Goal: Use online tool/utility: Utilize a website feature to perform a specific function

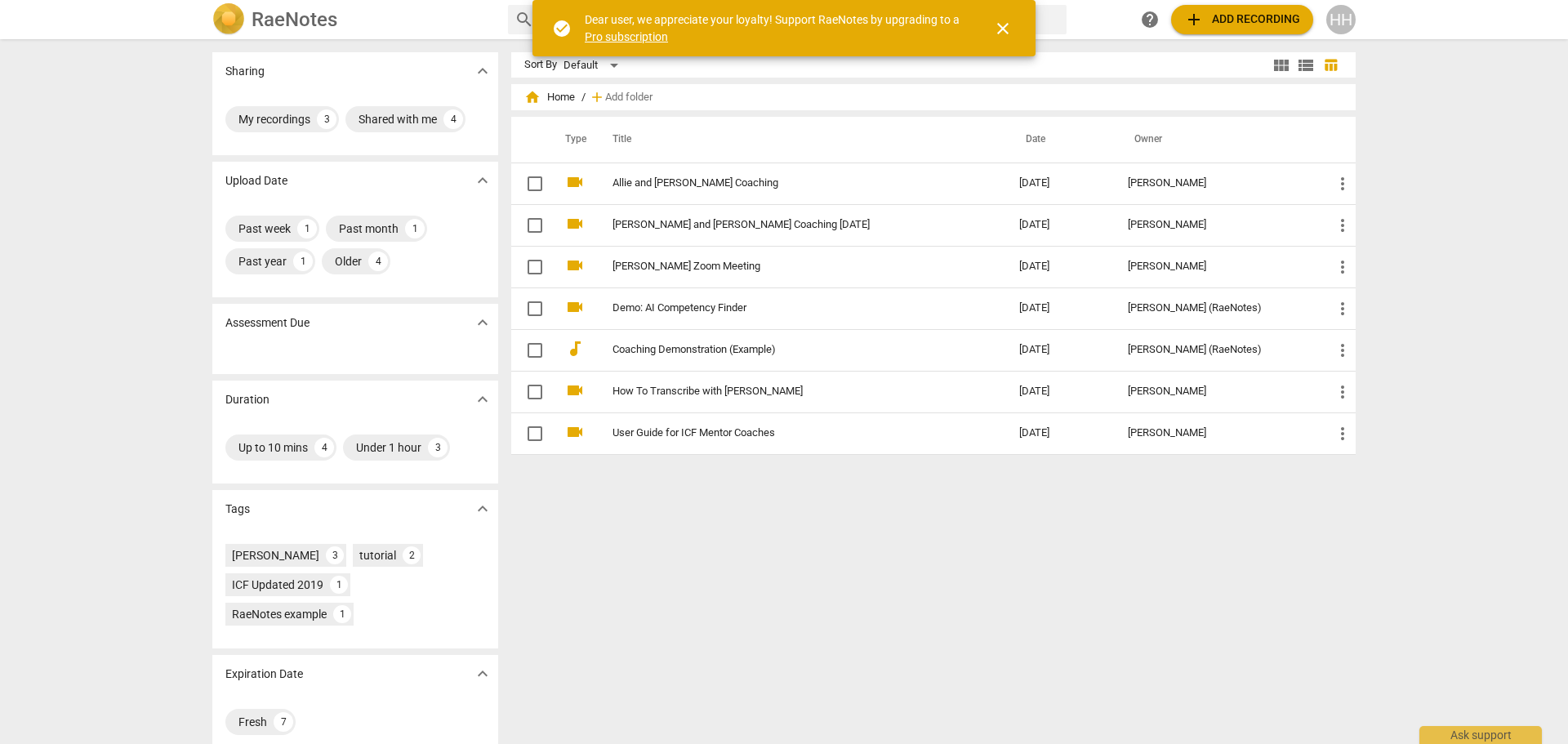
click at [1005, 29] on span "close" at bounding box center [1003, 28] width 19 height 19
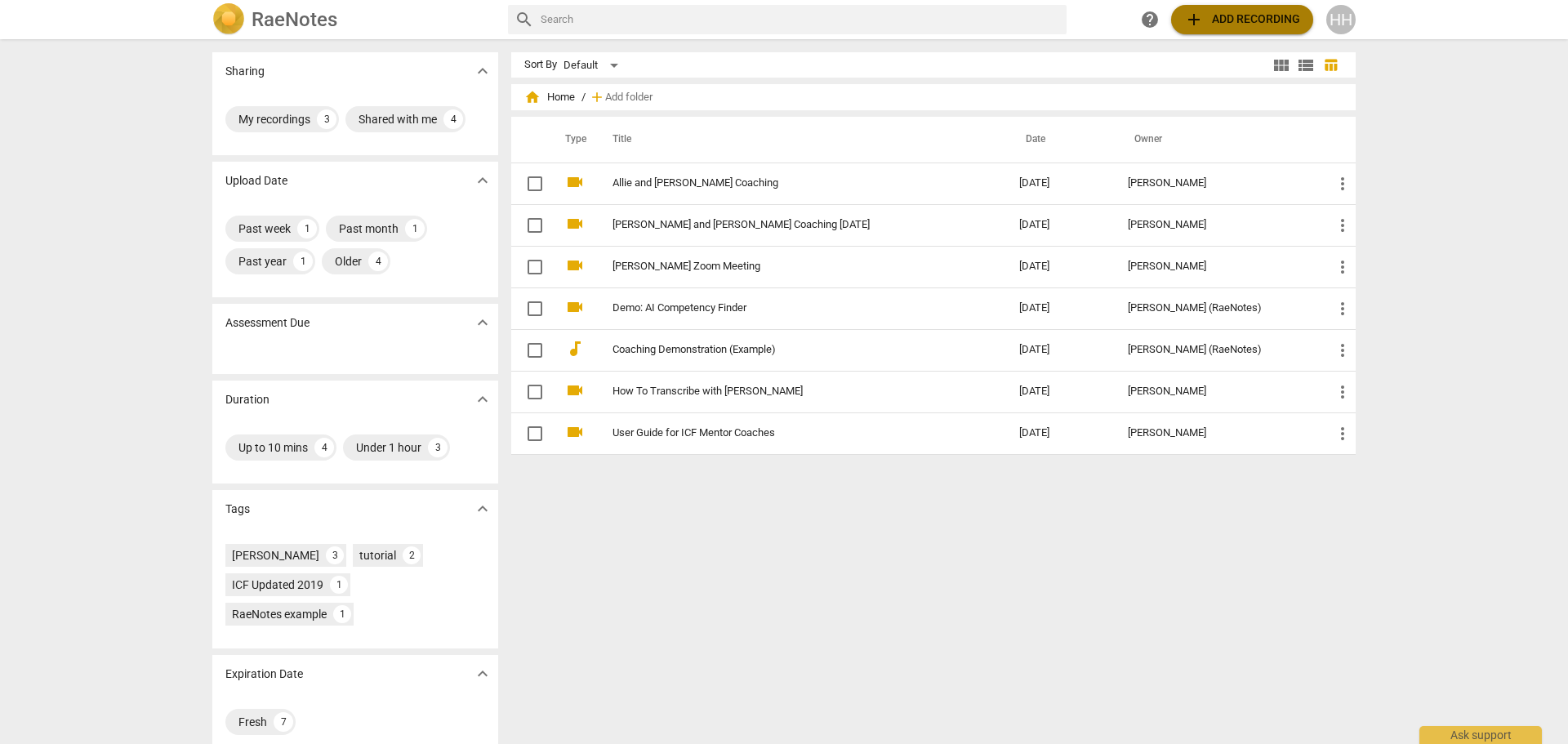
click at [1232, 16] on span "add Add recording" at bounding box center [1242, 19] width 116 height 19
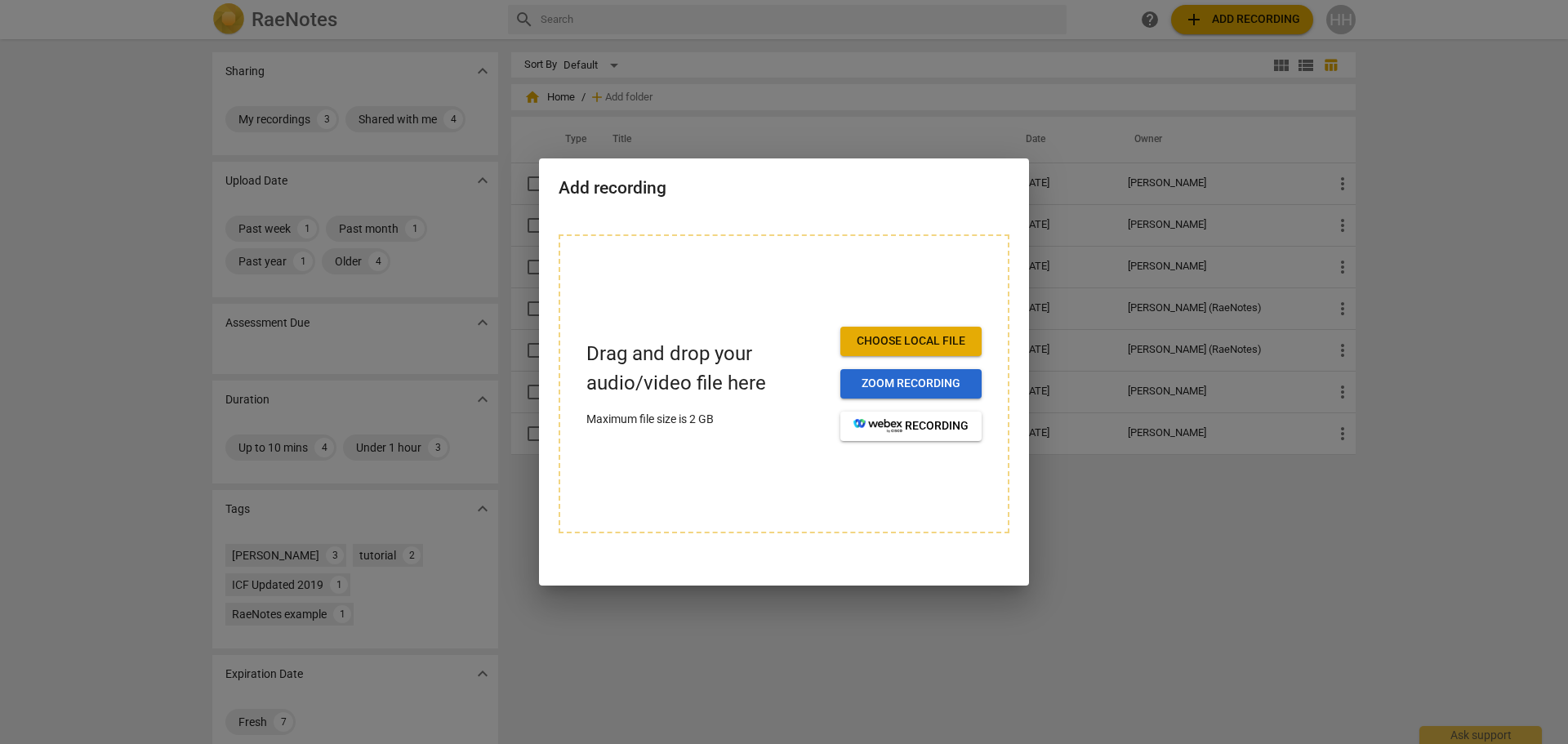
click at [944, 382] on span "Zoom recording" at bounding box center [910, 383] width 115 height 16
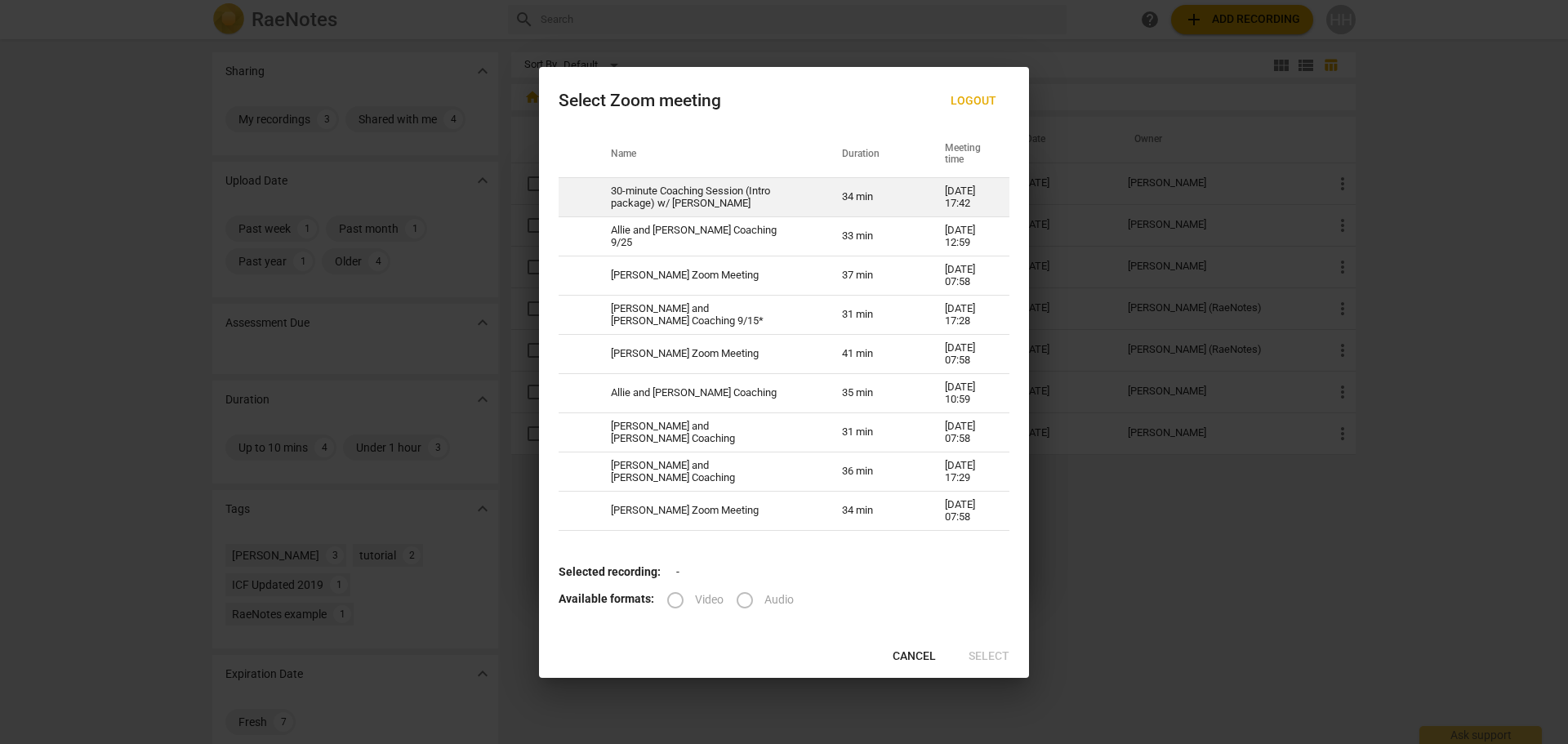
click at [734, 199] on td "30-minute Coaching Session (Intro package) w/ [PERSON_NAME]" at bounding box center [706, 197] width 231 height 39
radio input "true"
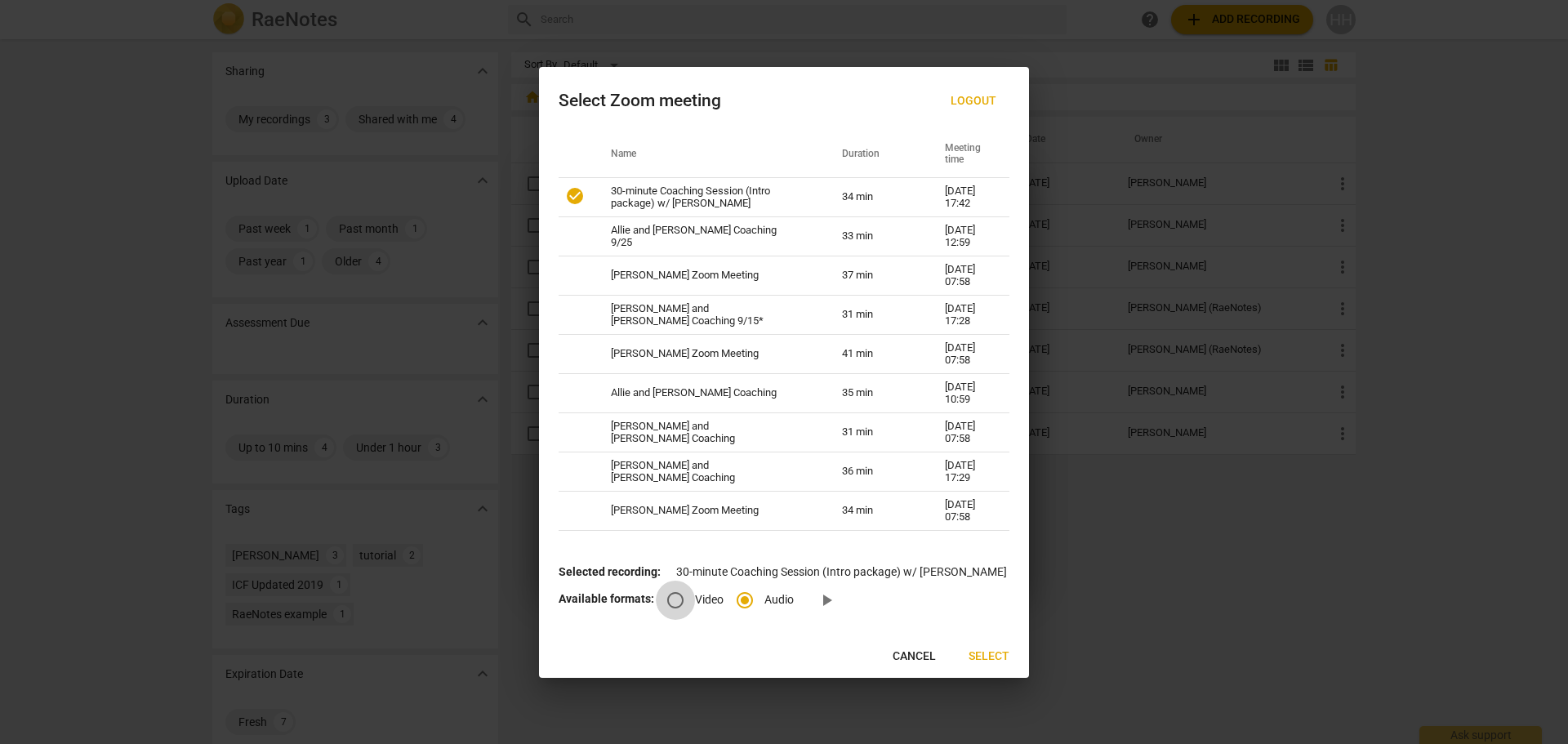
click at [670, 598] on input "Video" at bounding box center [675, 600] width 39 height 39
radio input "true"
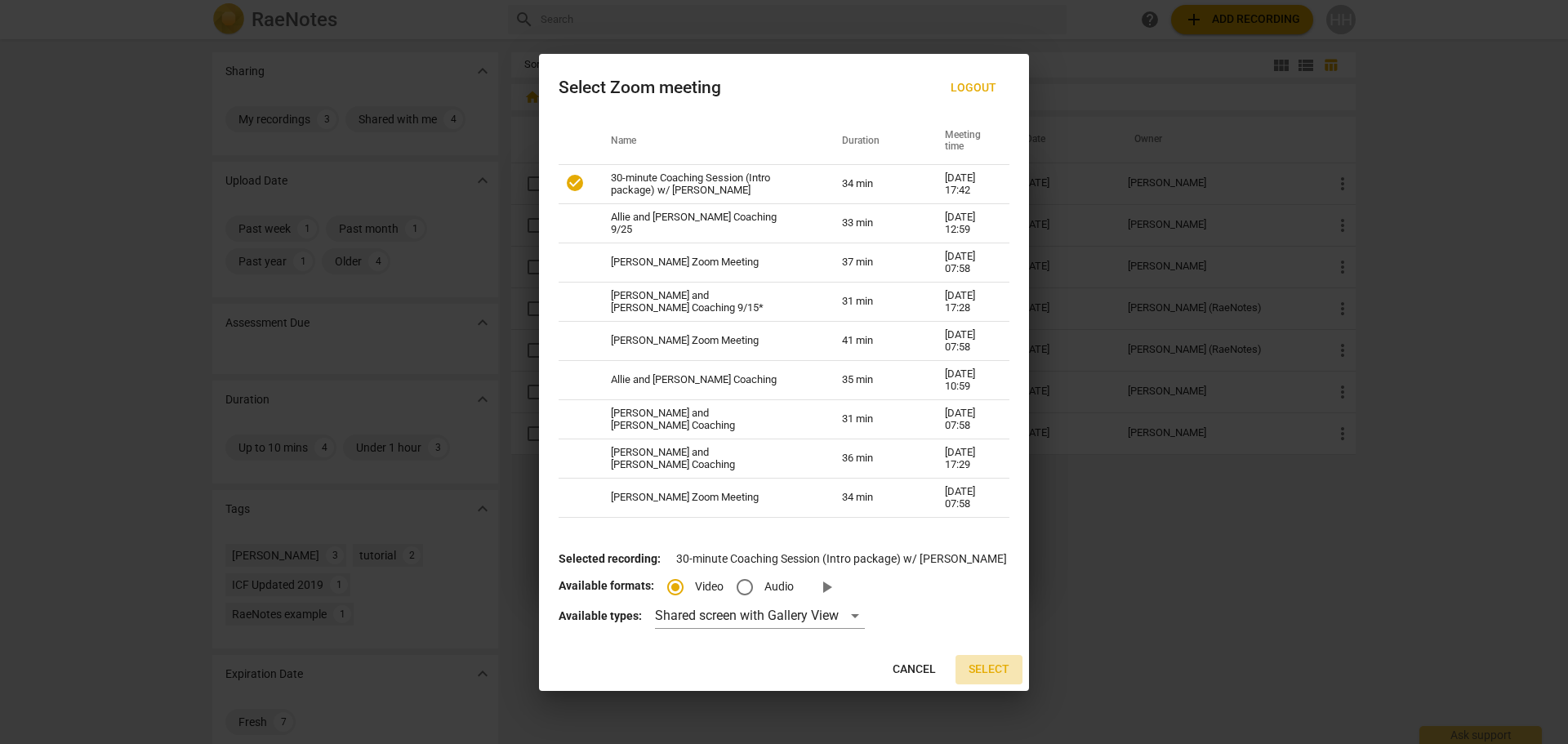
click at [988, 673] on span "Select" at bounding box center [988, 669] width 41 height 16
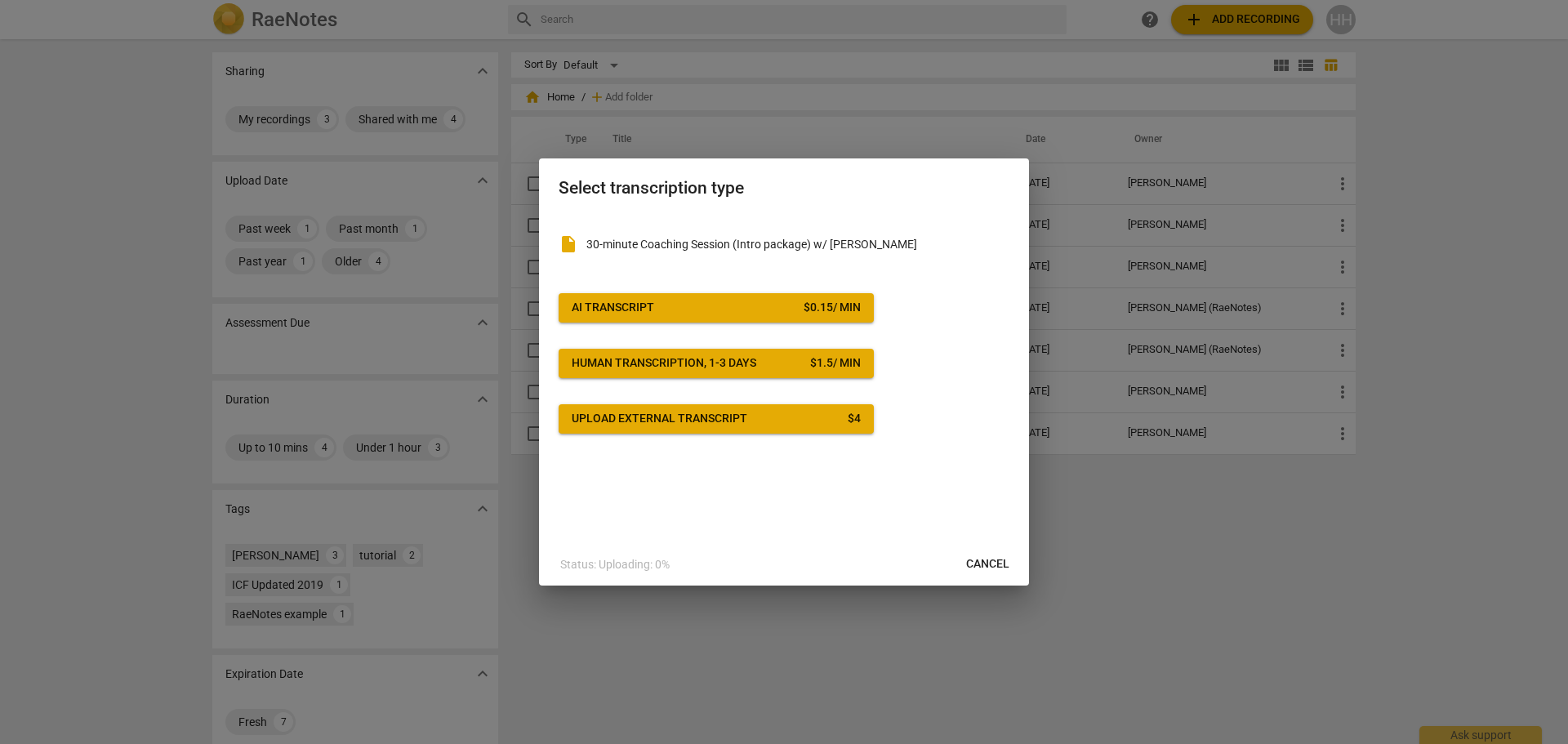
click at [646, 306] on div "AI Transcript" at bounding box center [612, 307] width 82 height 16
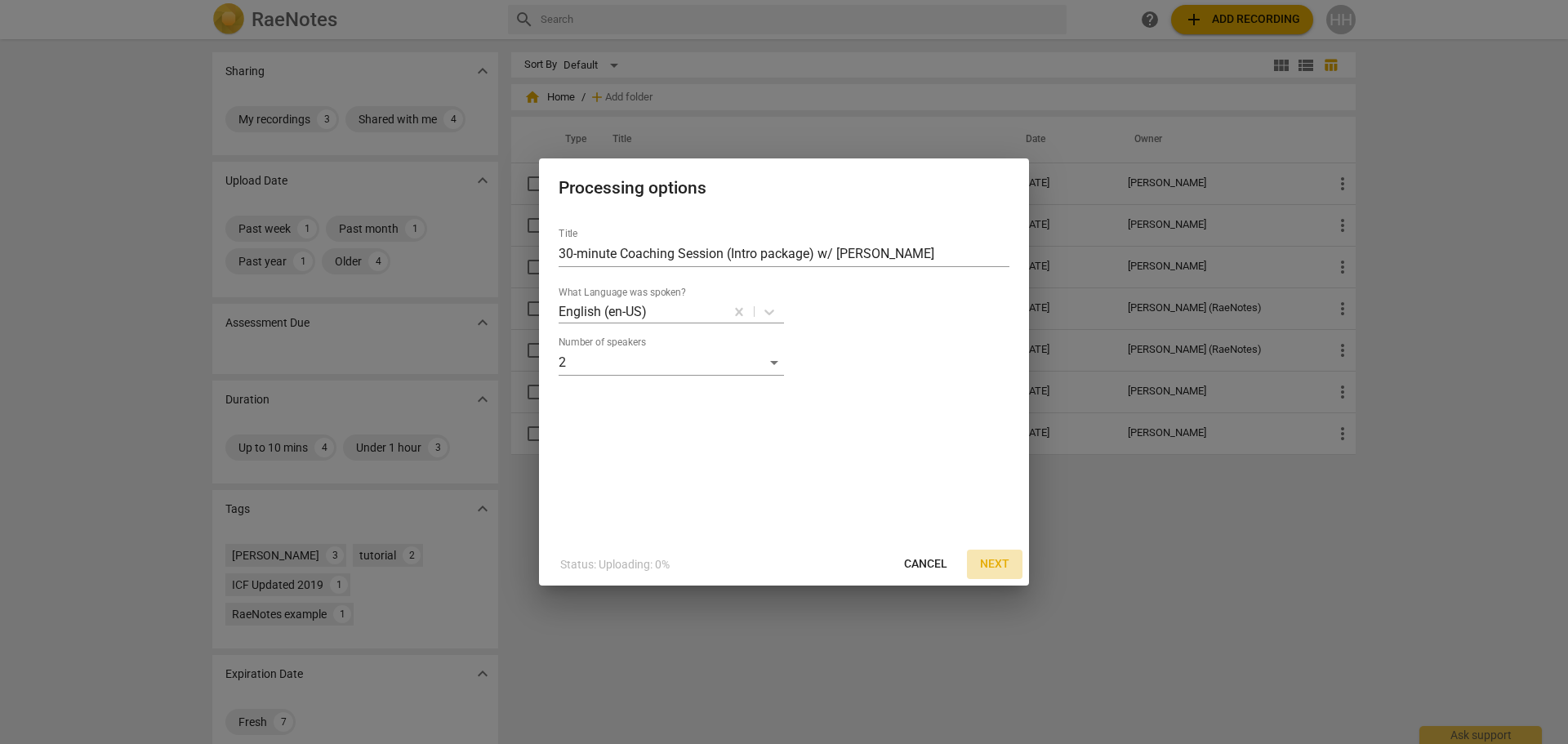
click at [989, 564] on span "Next" at bounding box center [994, 564] width 29 height 16
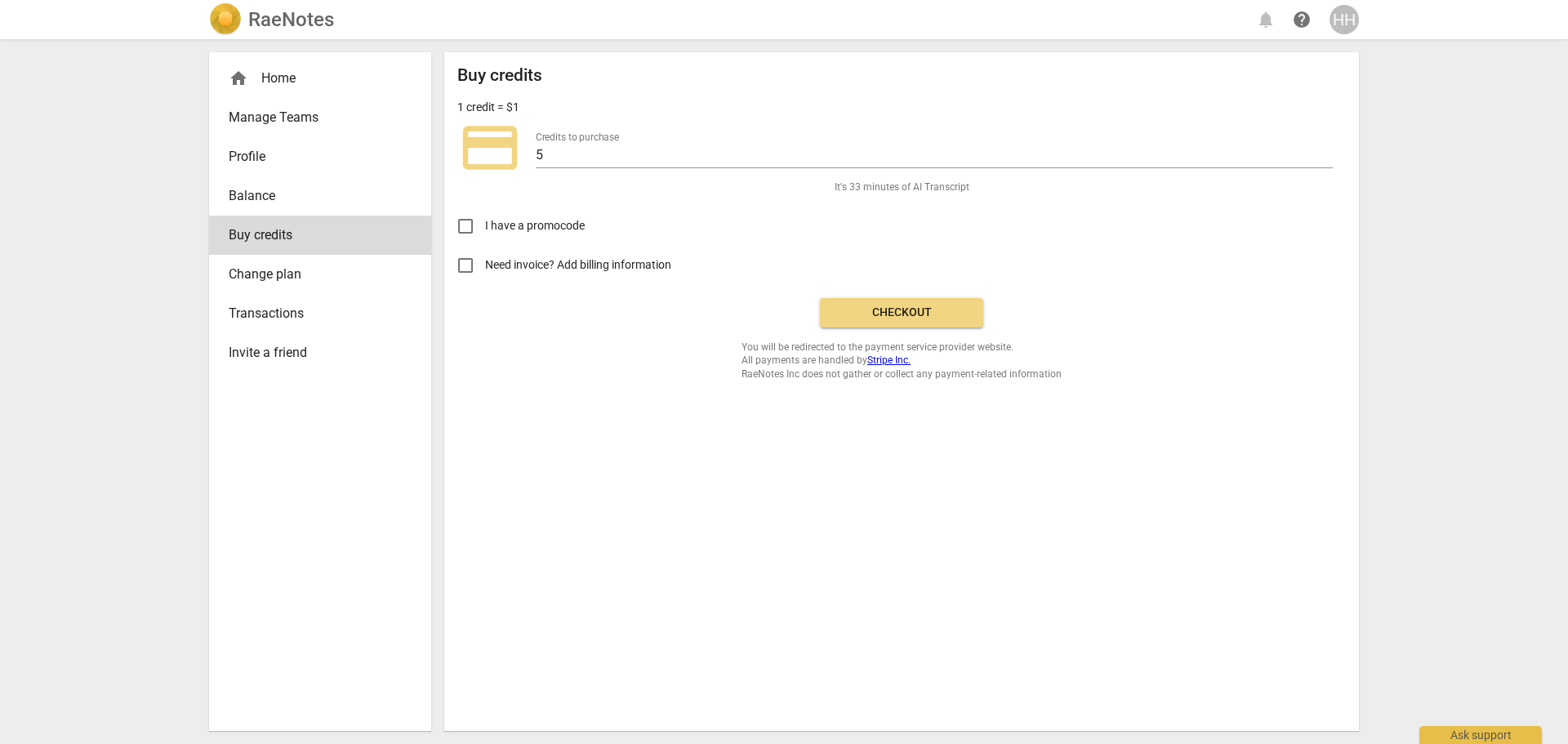
click at [891, 318] on span "Checkout" at bounding box center [902, 312] width 138 height 16
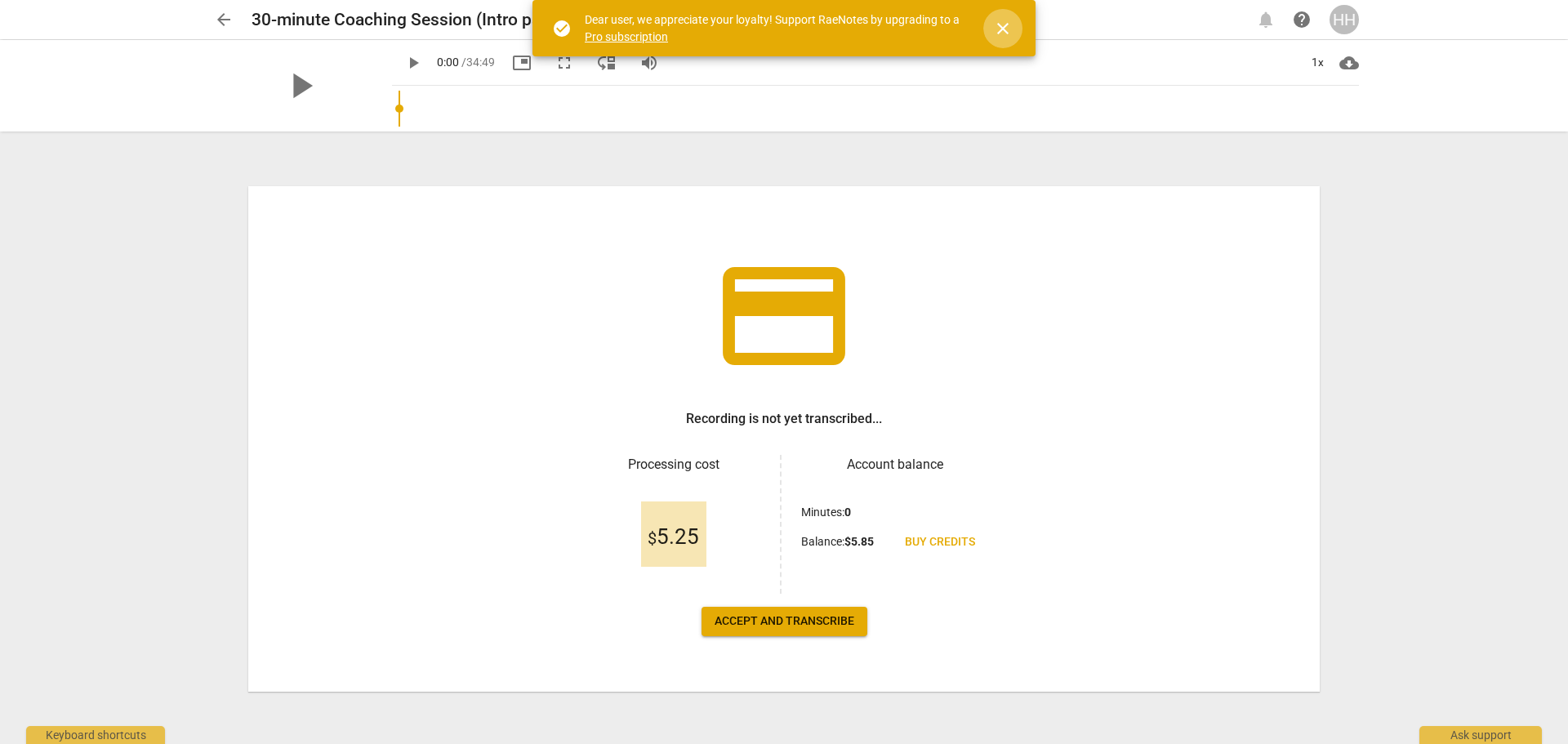
click at [1005, 29] on span "close" at bounding box center [1003, 28] width 19 height 19
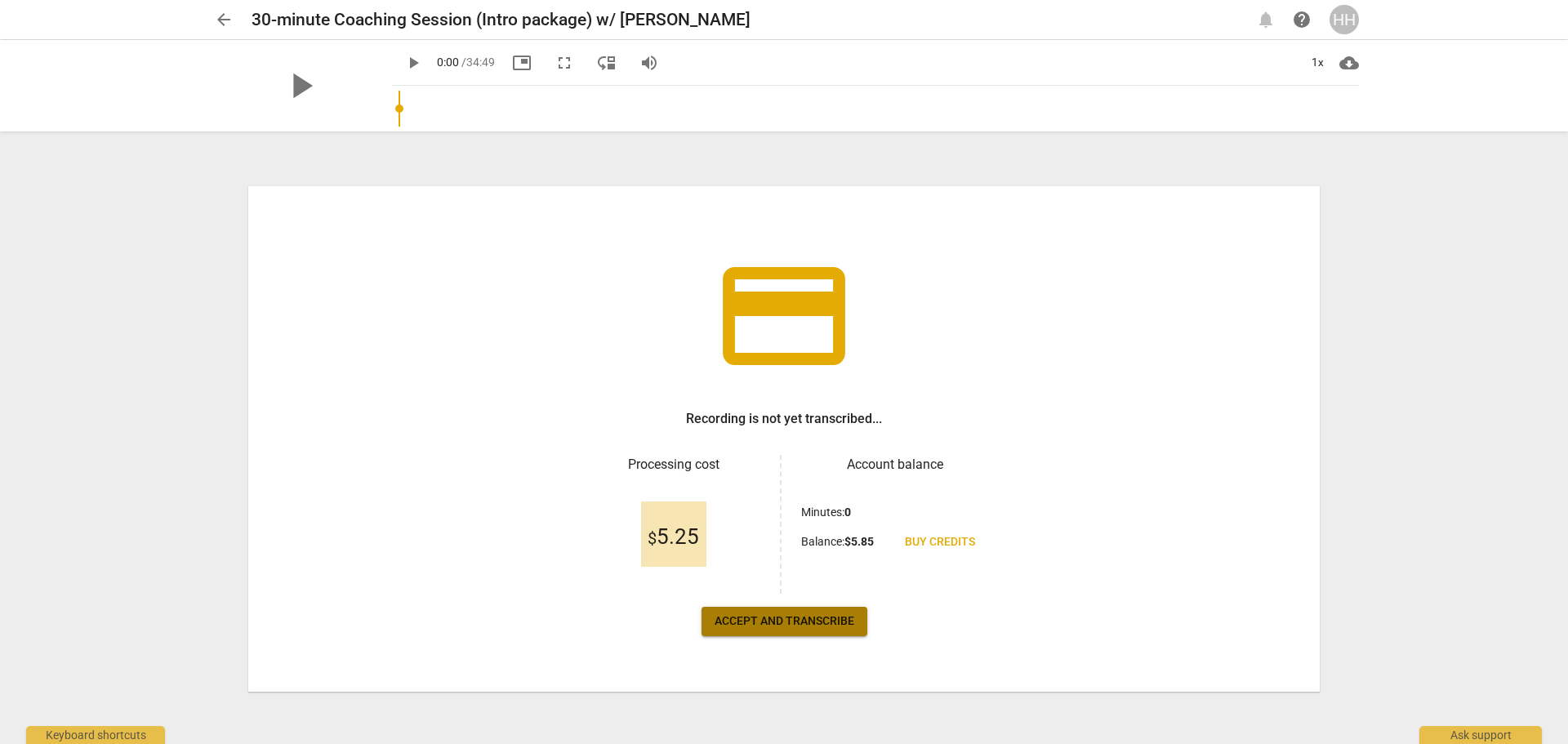
click at [829, 627] on span "Accept and transcribe" at bounding box center [784, 621] width 139 height 16
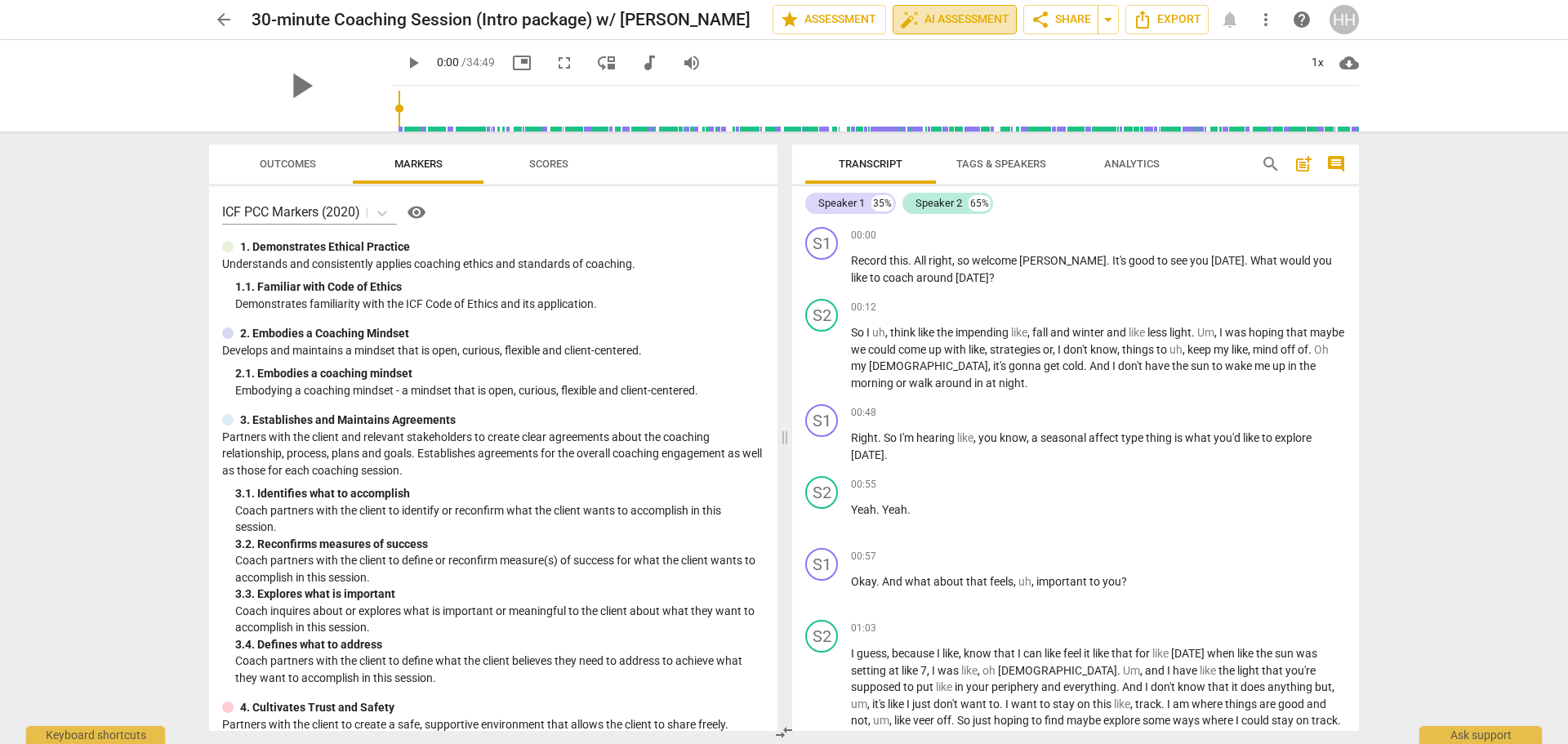
click at [967, 22] on span "auto_fix_high AI Assessment" at bounding box center [955, 19] width 109 height 19
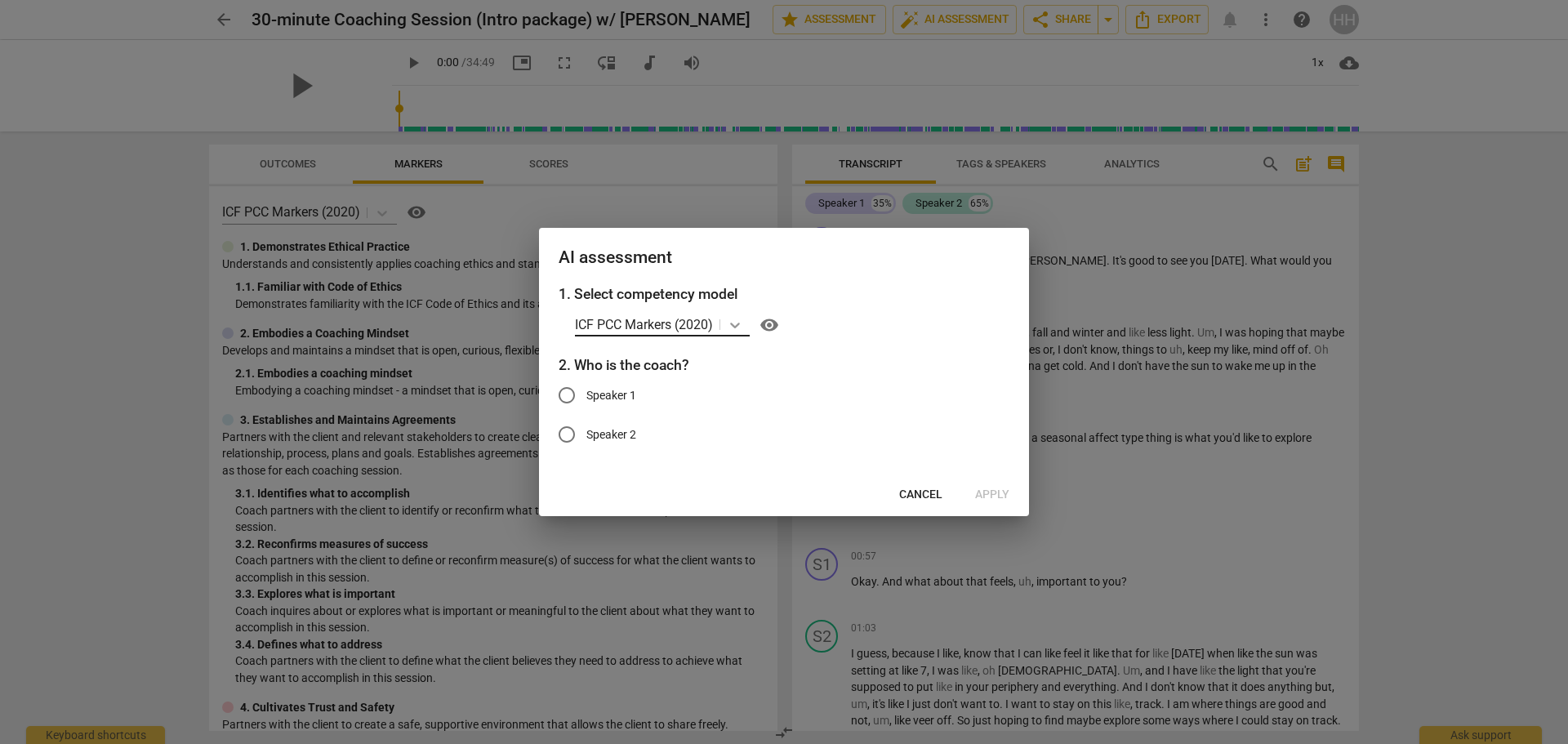
click at [735, 325] on icon at bounding box center [735, 325] width 10 height 6
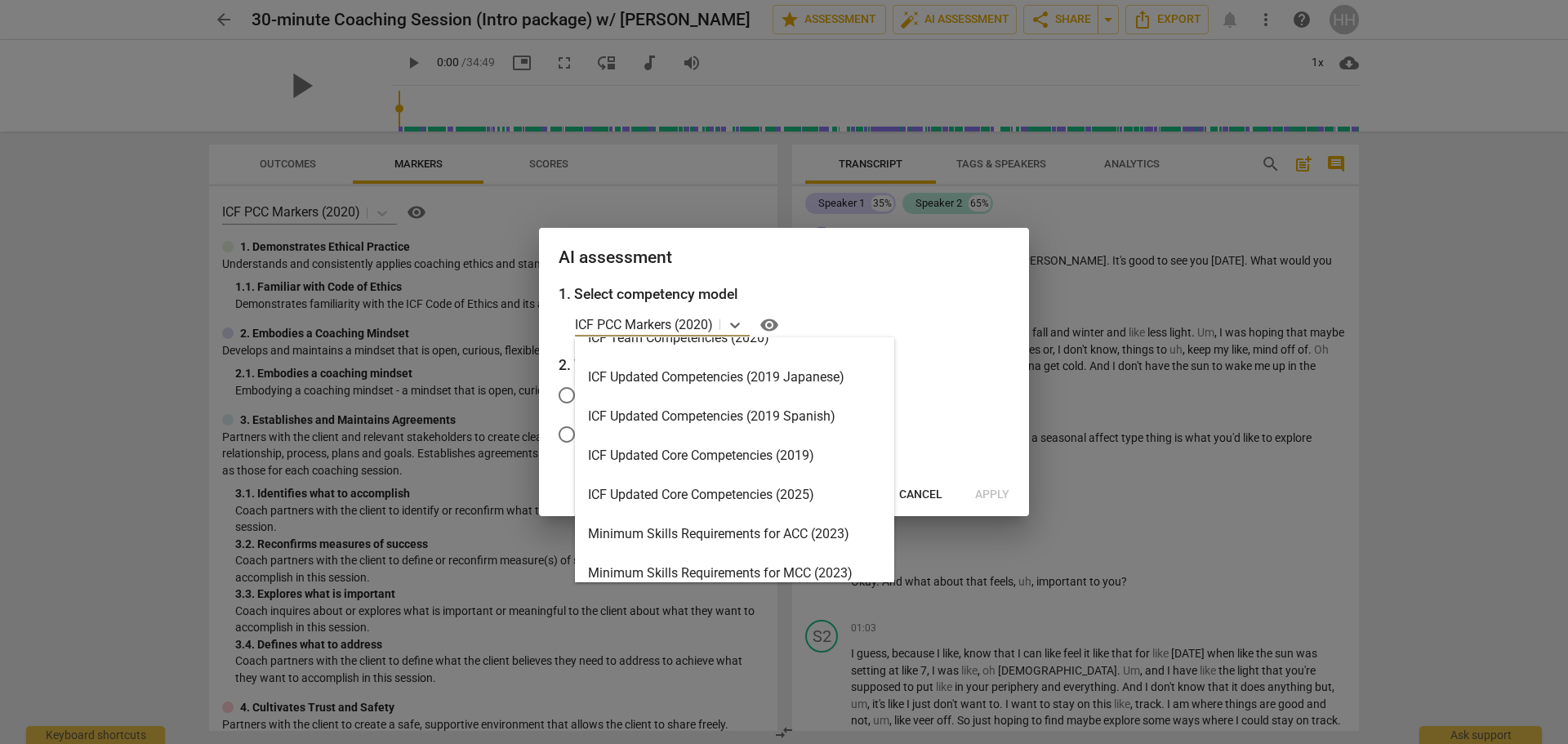
scroll to position [232, 0]
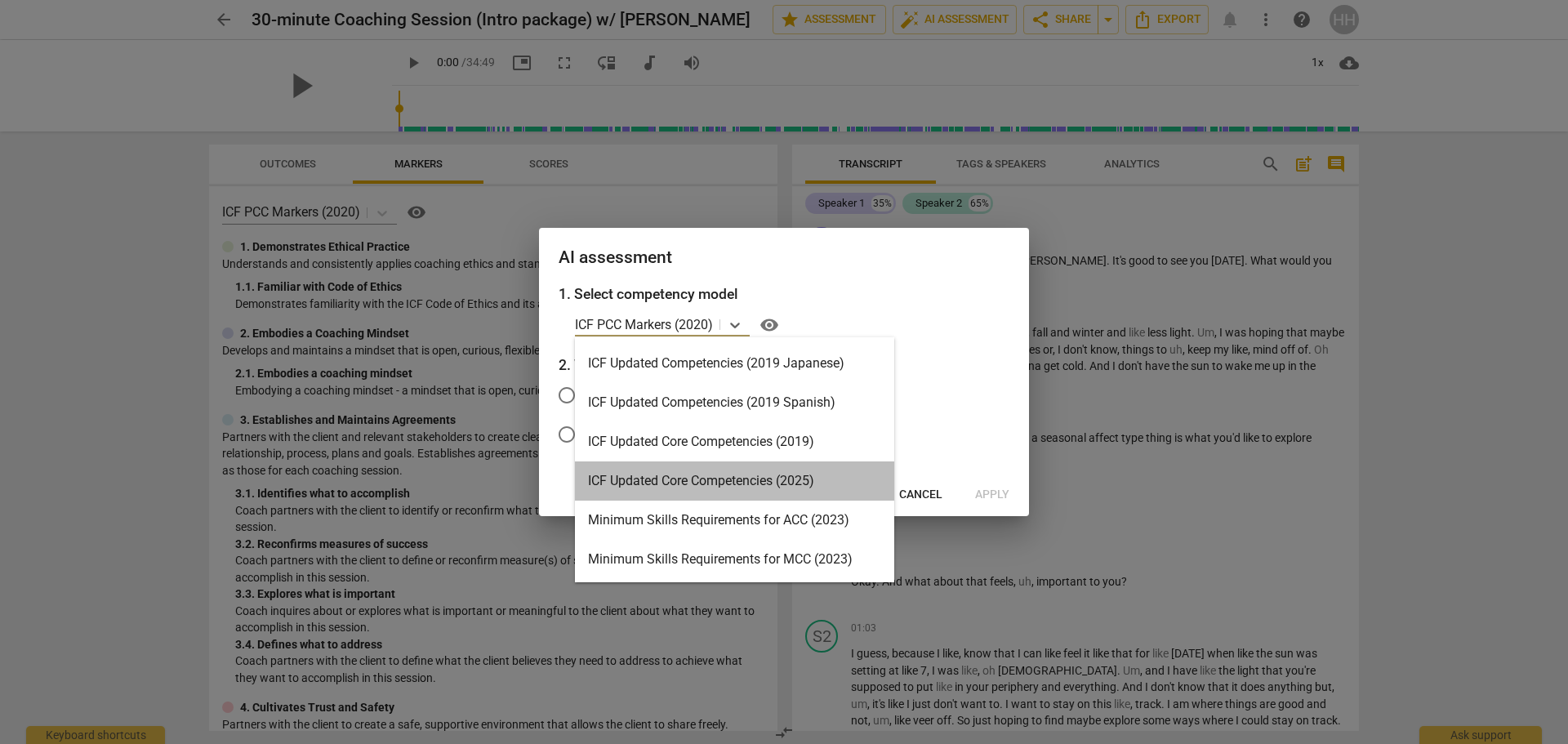
click at [800, 485] on div "ICF Updated Core Competencies (2025)" at bounding box center [734, 481] width 320 height 39
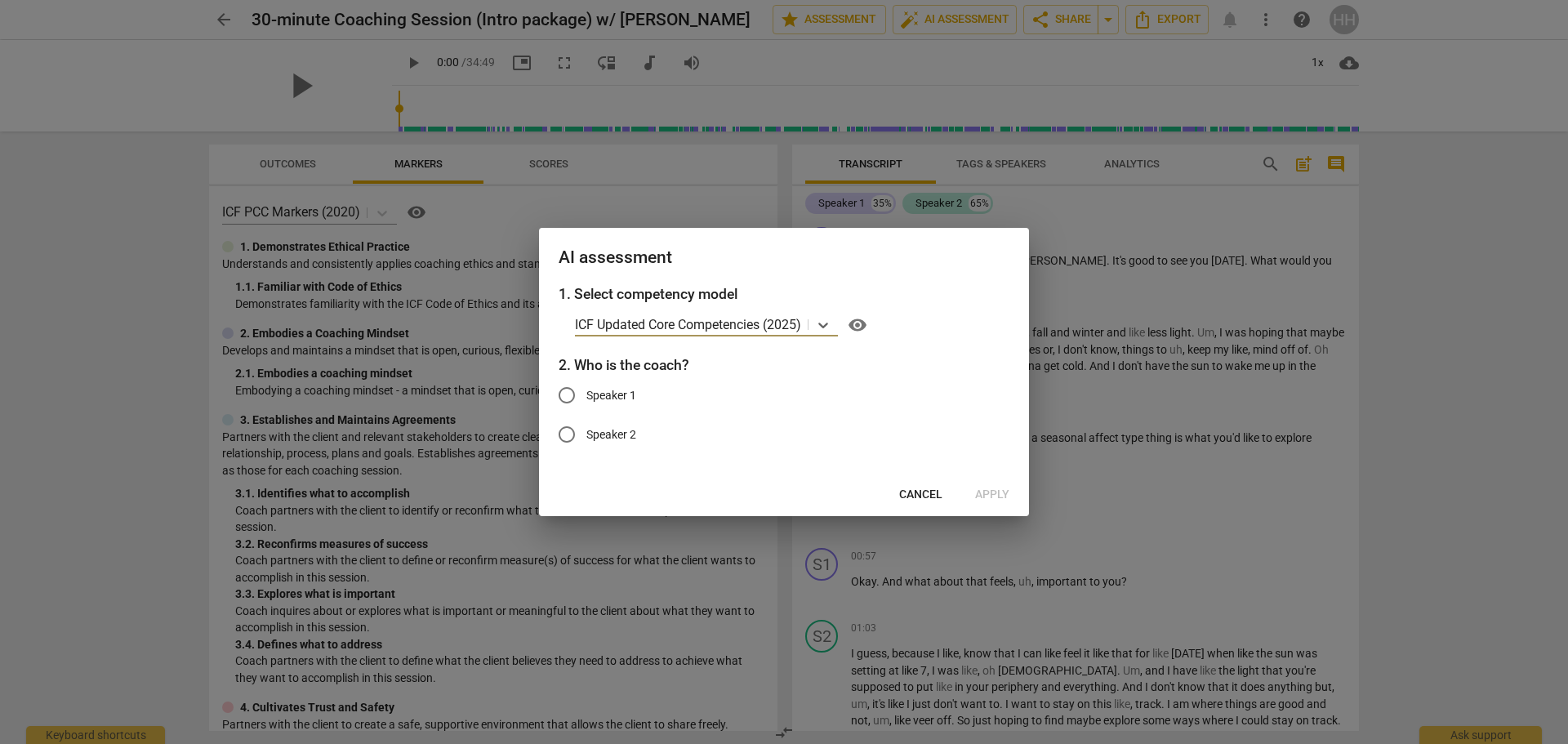
click at [565, 389] on input "Speaker 1" at bounding box center [566, 395] width 39 height 39
radio input "true"
click at [1000, 492] on span "Apply" at bounding box center [992, 494] width 34 height 16
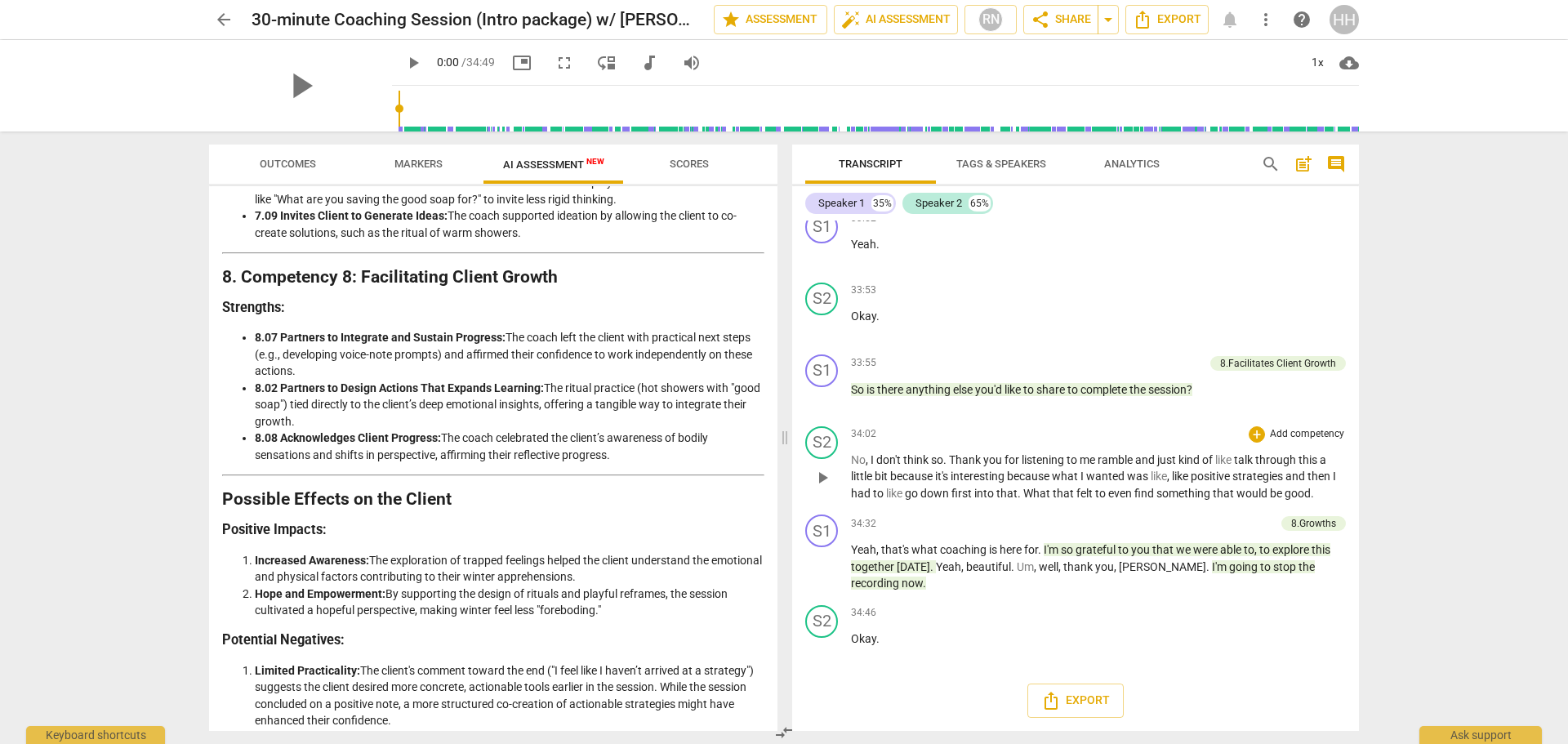
scroll to position [11501, 0]
